Goal: Navigation & Orientation: Find specific page/section

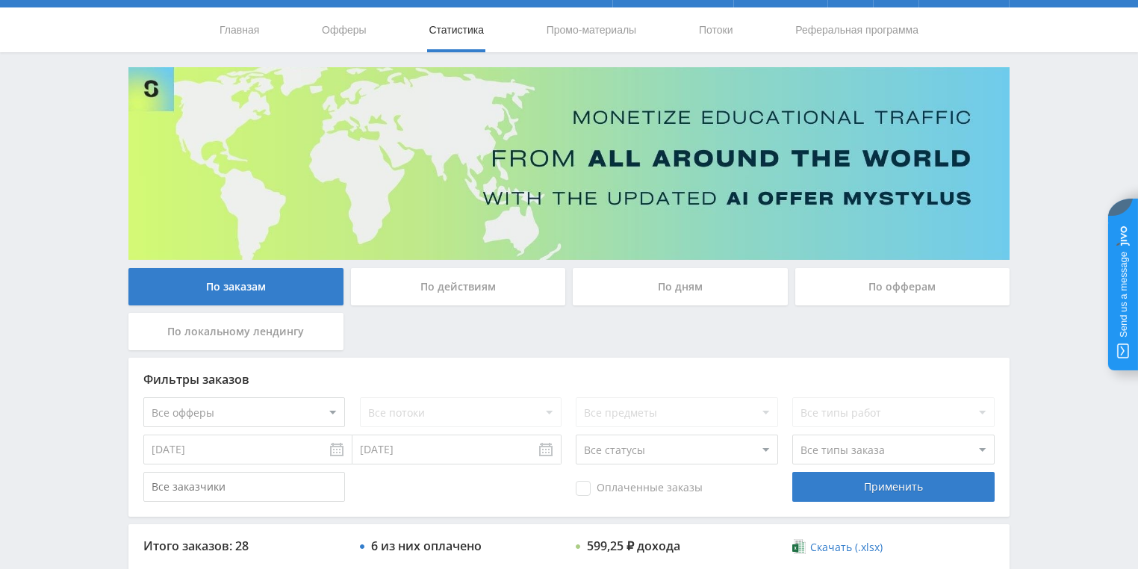
scroll to position [119, 0]
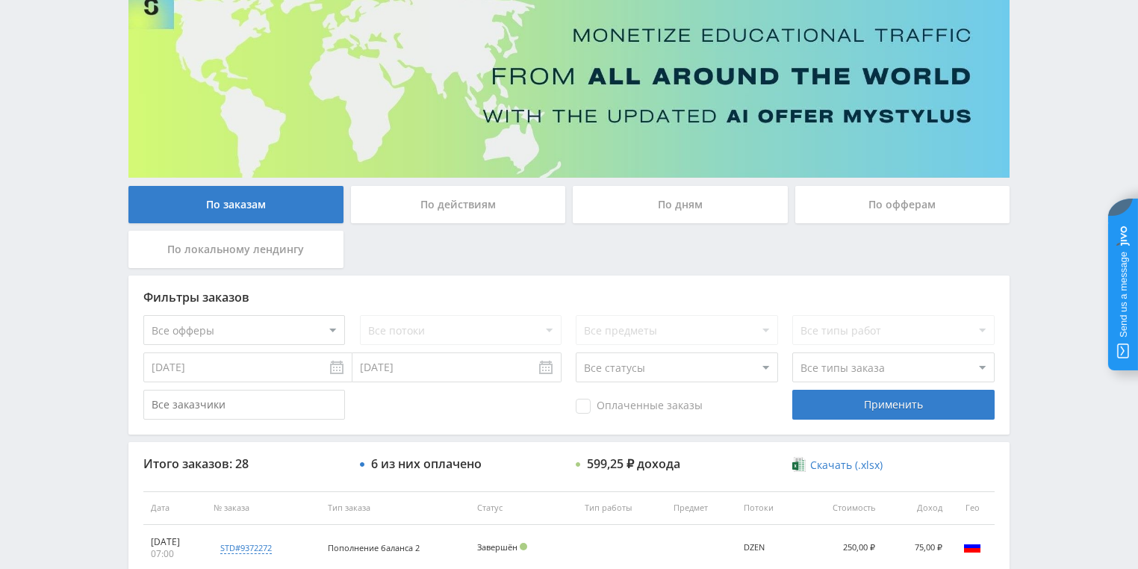
drag, startPoint x: 423, startPoint y: 230, endPoint x: 427, endPoint y: 222, distance: 9.0
click at [424, 230] on div "По заказам По действиям По дням По офферам По локальному лендингу" at bounding box center [569, 231] width 888 height 90
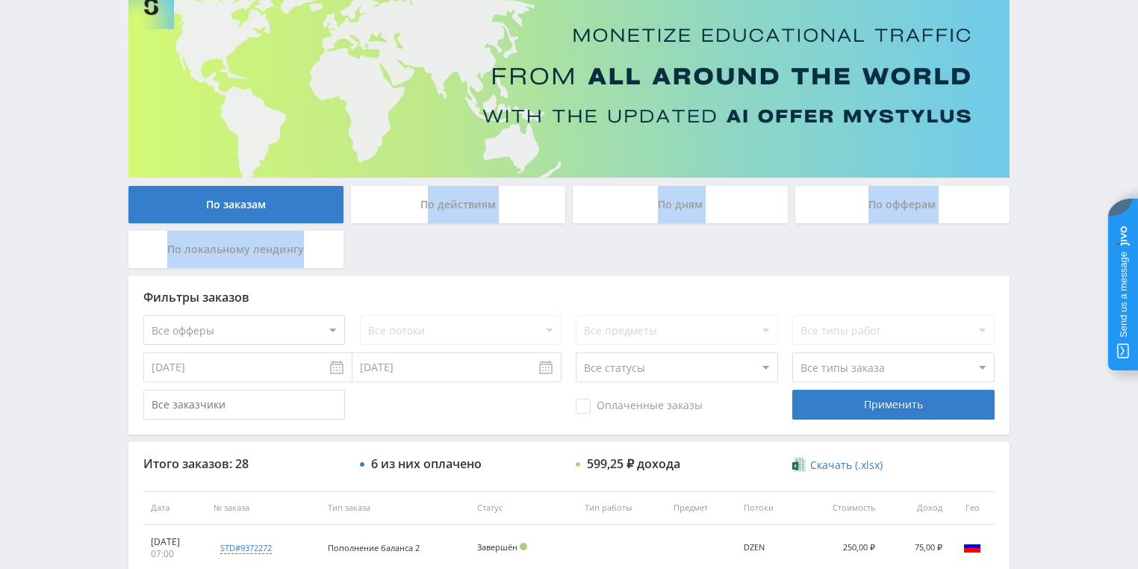
click at [430, 216] on div "По действиям" at bounding box center [458, 204] width 215 height 37
click at [0, 0] on input "По действиям" at bounding box center [0, 0] width 0 height 0
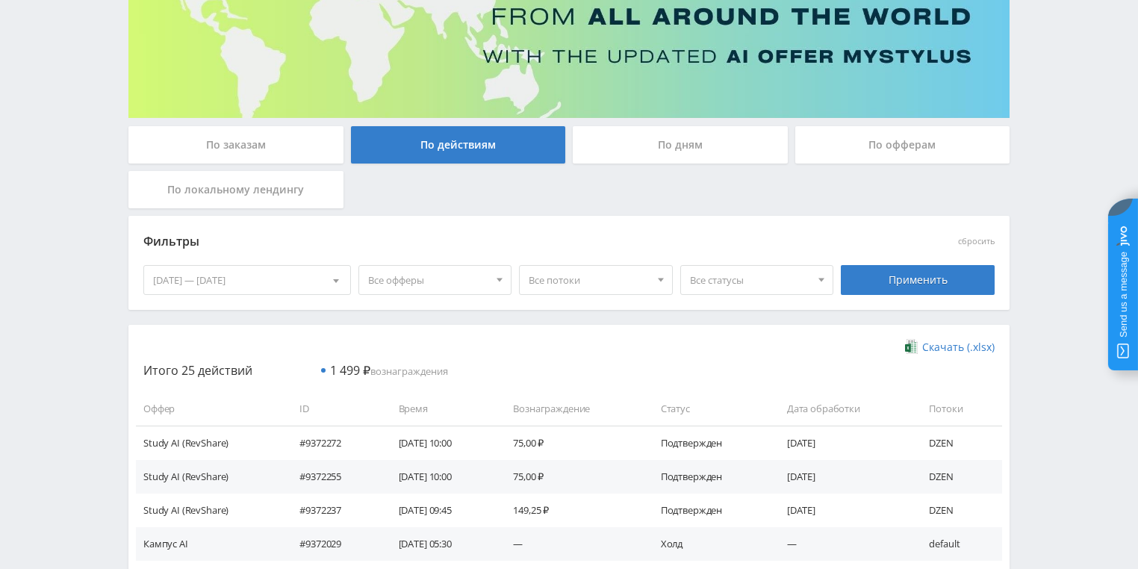
click at [634, 147] on div "По дням" at bounding box center [680, 144] width 215 height 37
click at [0, 0] on input "По дням" at bounding box center [0, 0] width 0 height 0
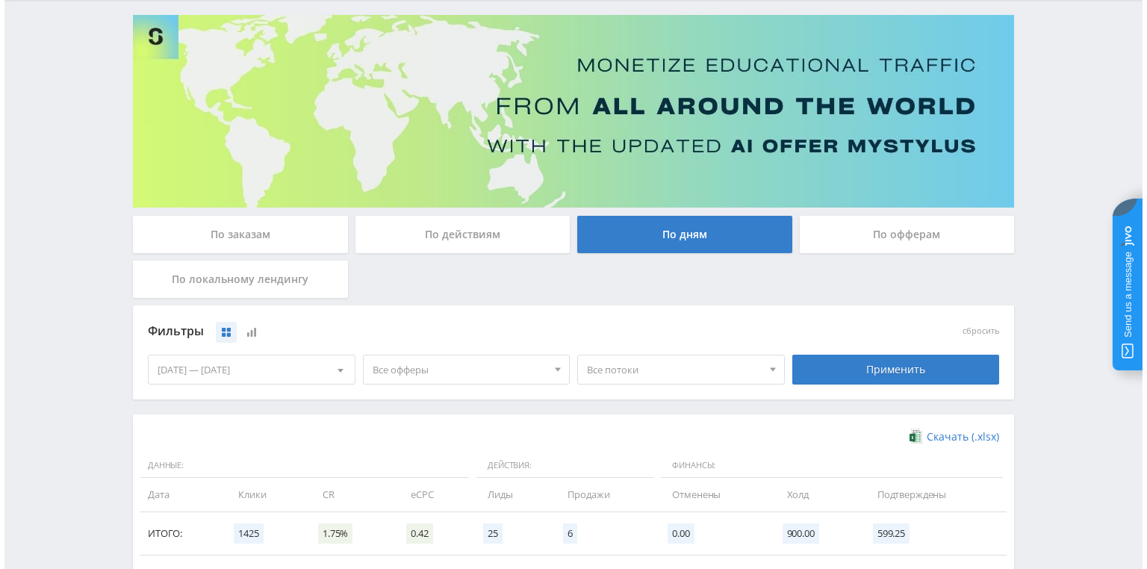
scroll to position [0, 0]
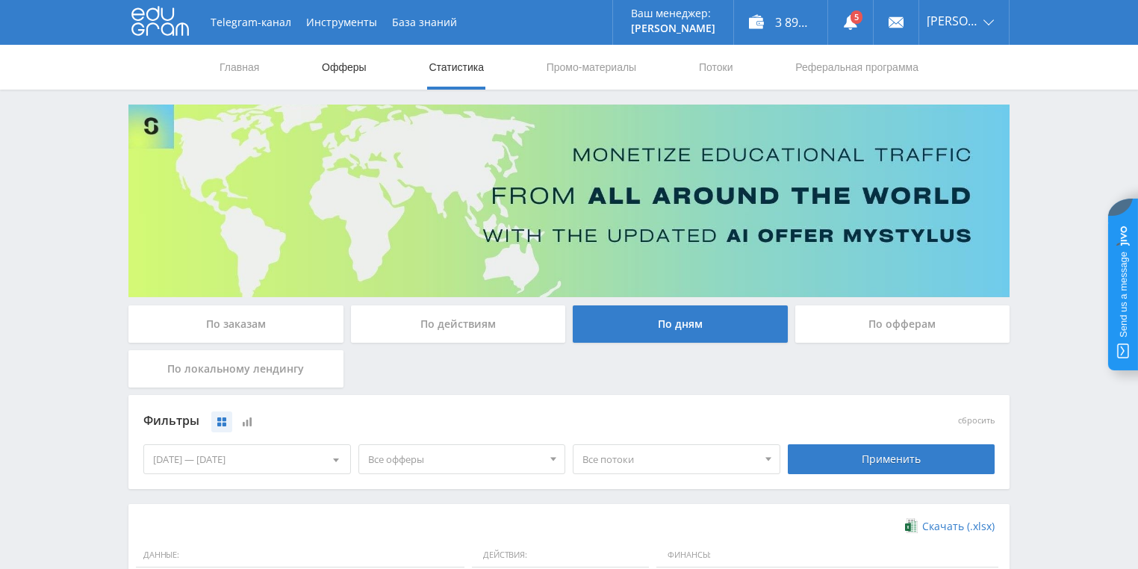
click at [348, 66] on link "Офферы" at bounding box center [344, 67] width 48 height 45
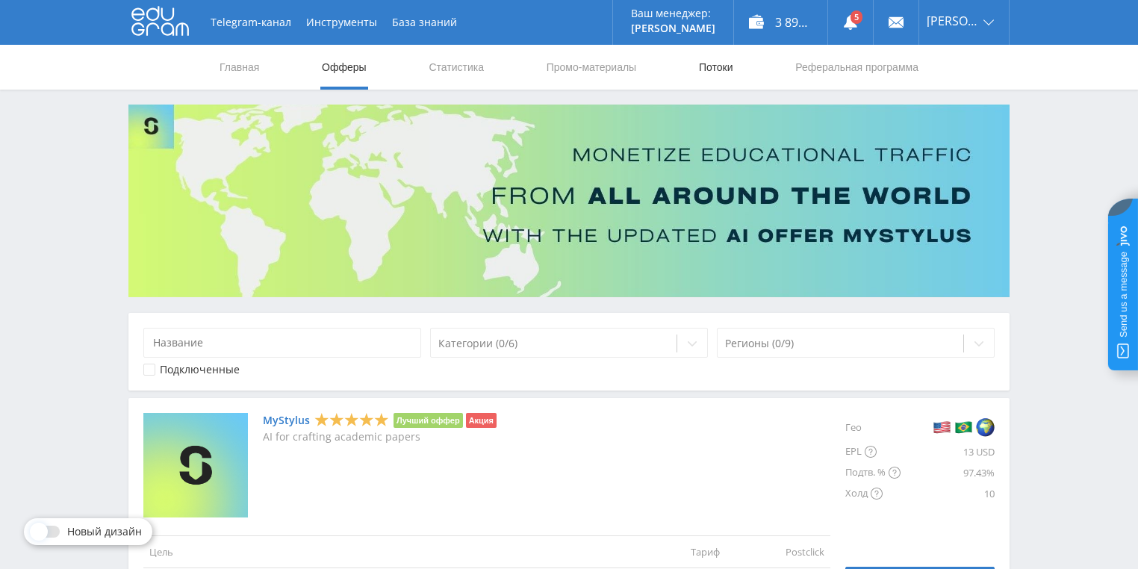
click at [717, 75] on link "Потоки" at bounding box center [715, 67] width 37 height 45
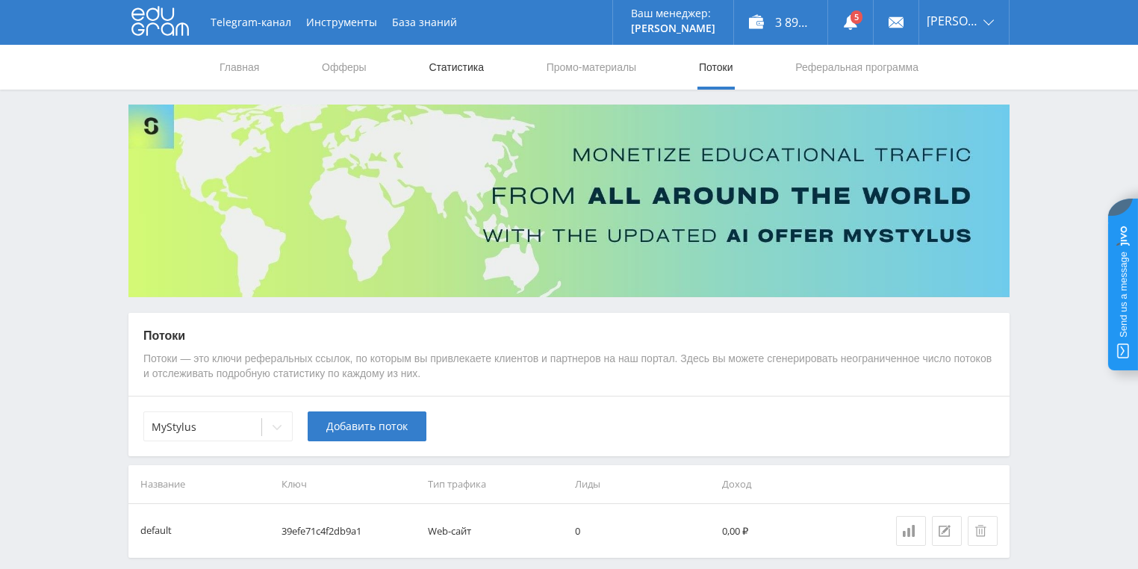
click at [453, 70] on link "Статистика" at bounding box center [456, 67] width 58 height 45
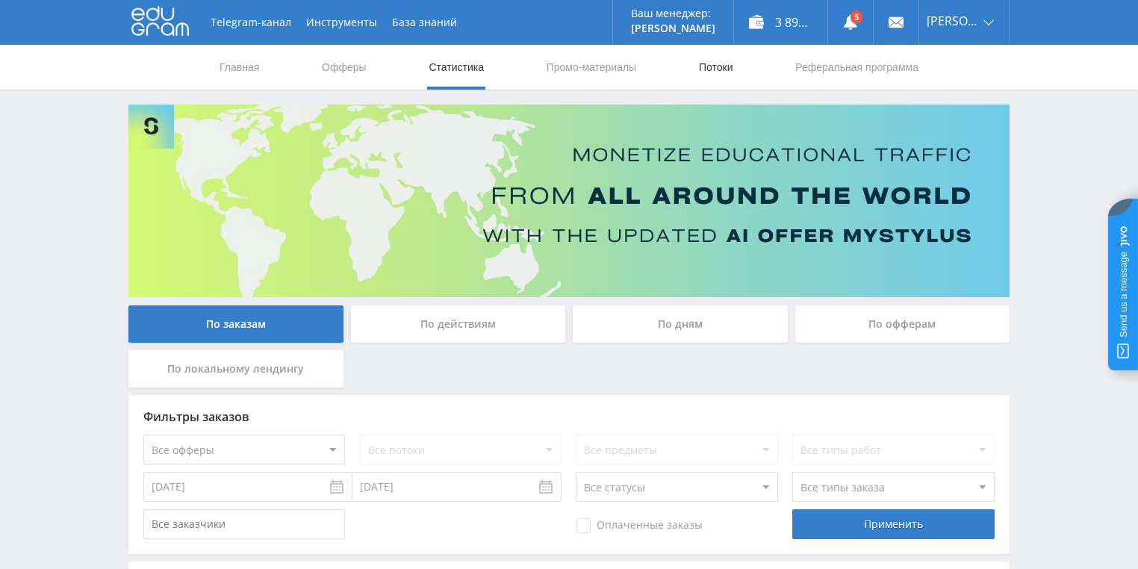
click at [709, 73] on link "Потоки" at bounding box center [715, 67] width 37 height 45
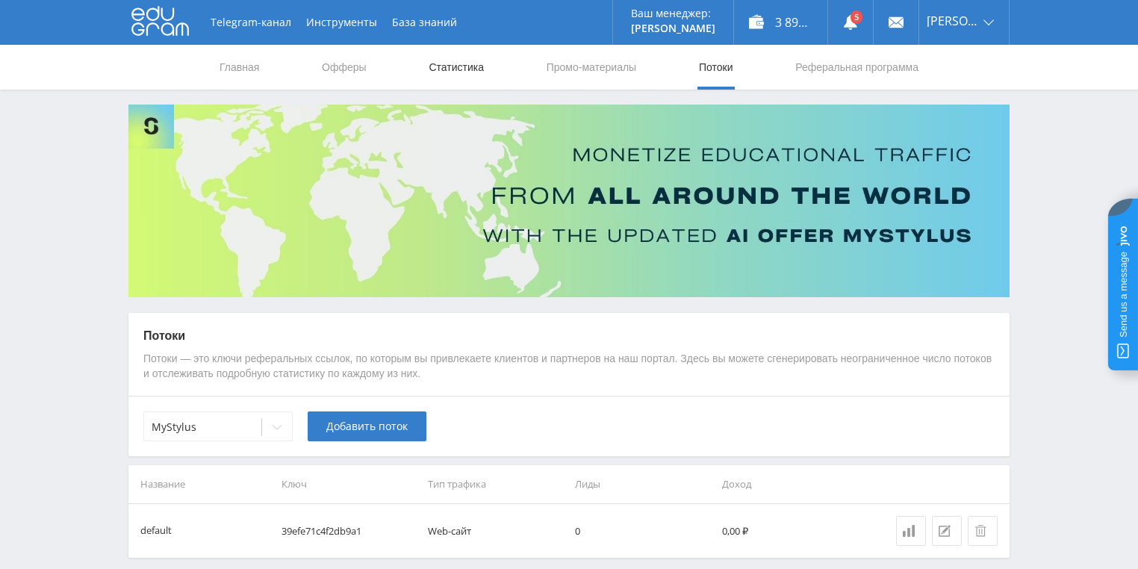
click at [451, 70] on link "Статистика" at bounding box center [456, 67] width 58 height 45
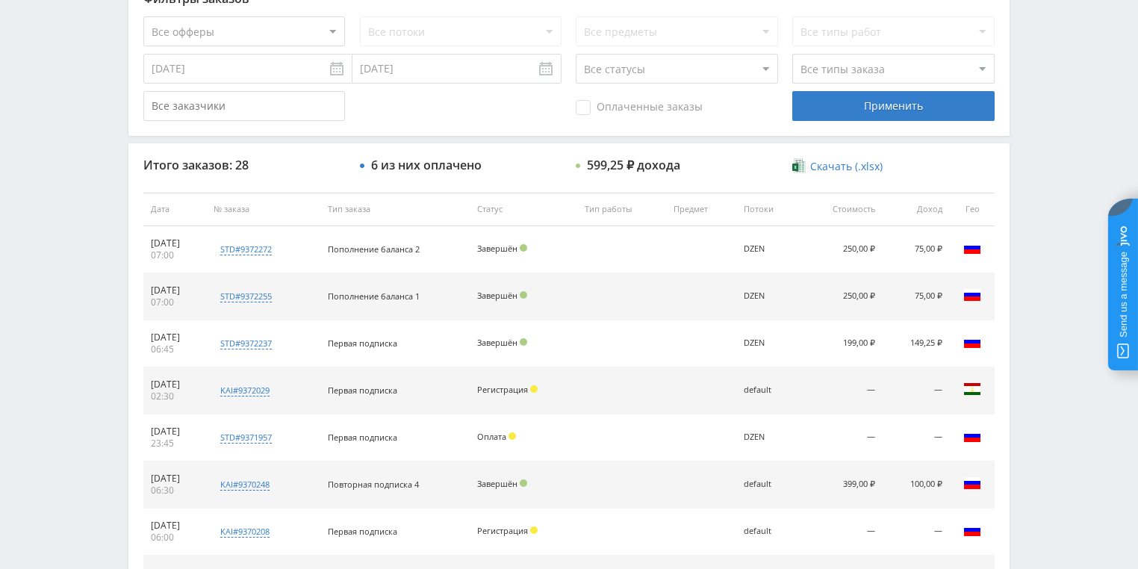
scroll to position [478, 0]
